Goal: Information Seeking & Learning: Learn about a topic

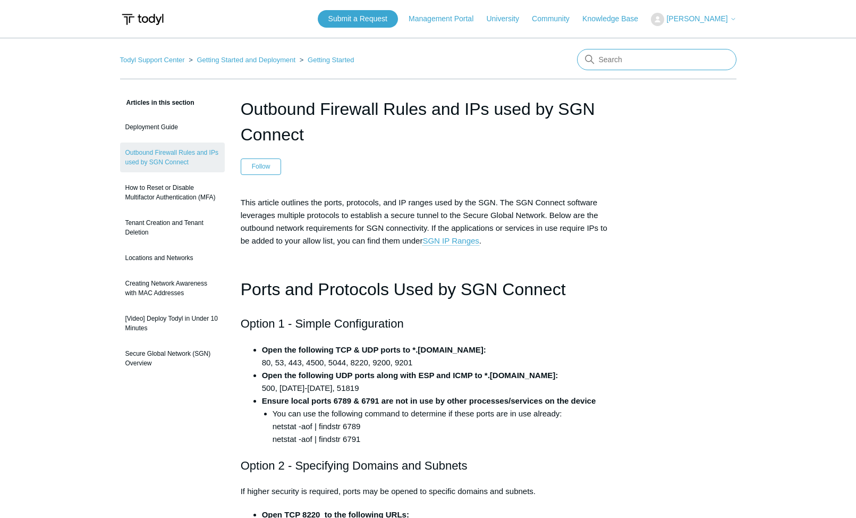
click at [688, 63] on input "Search" at bounding box center [656, 59] width 159 height 21
type input "sgn connect policy"
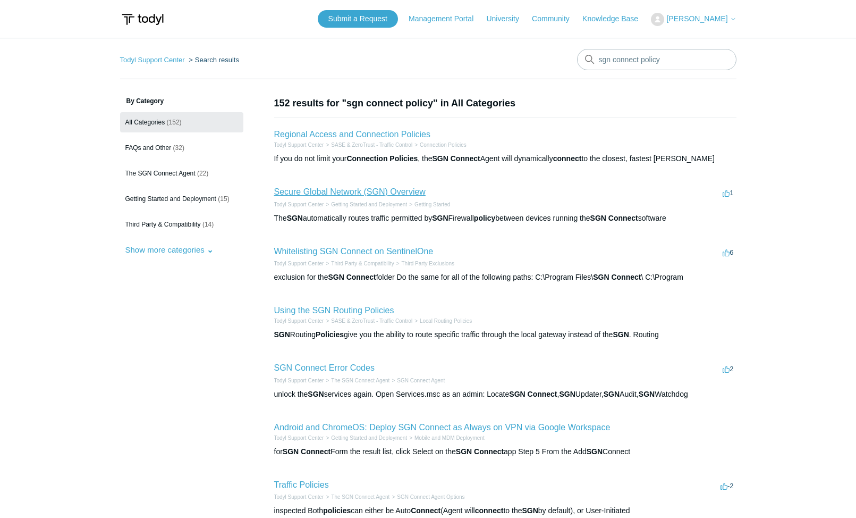
click at [403, 189] on link "Secure Global Network (SGN) Overview" at bounding box center [350, 191] width 152 height 9
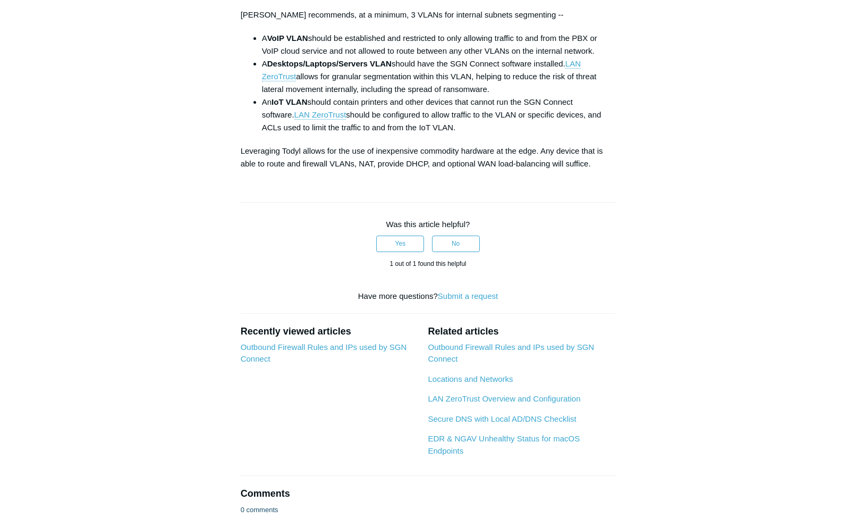
scroll to position [575, 0]
